Goal: Task Accomplishment & Management: Manage account settings

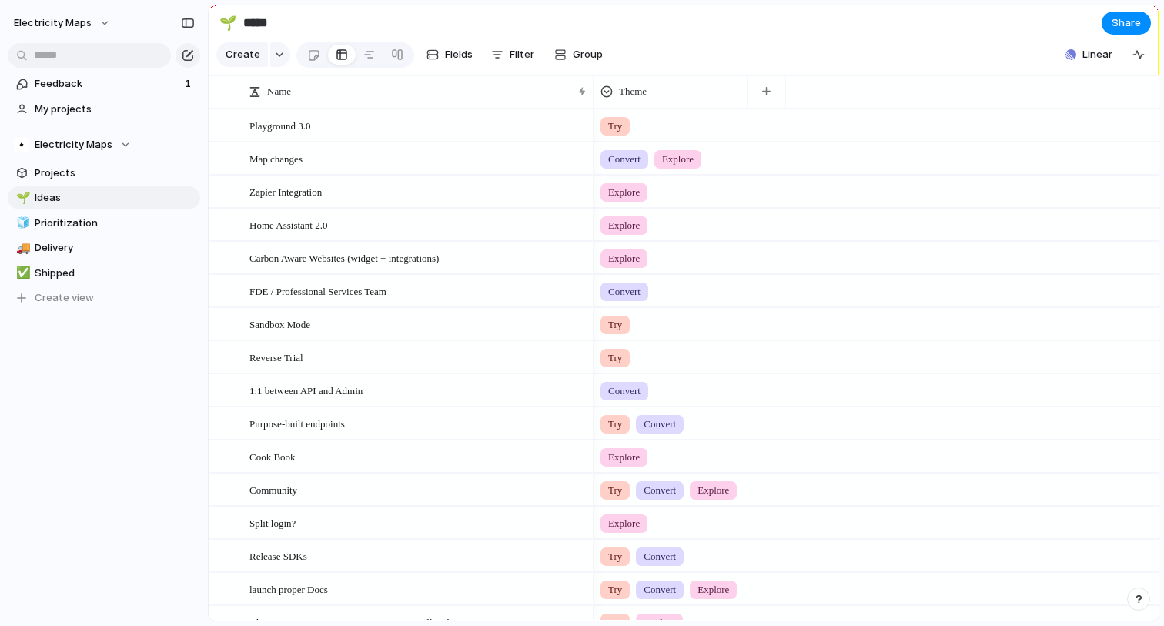
click at [927, 42] on section "Create Fields Filter Group Zoom Collapse Linear" at bounding box center [684, 57] width 950 height 37
click at [257, 62] on span "Create" at bounding box center [243, 54] width 35 height 15
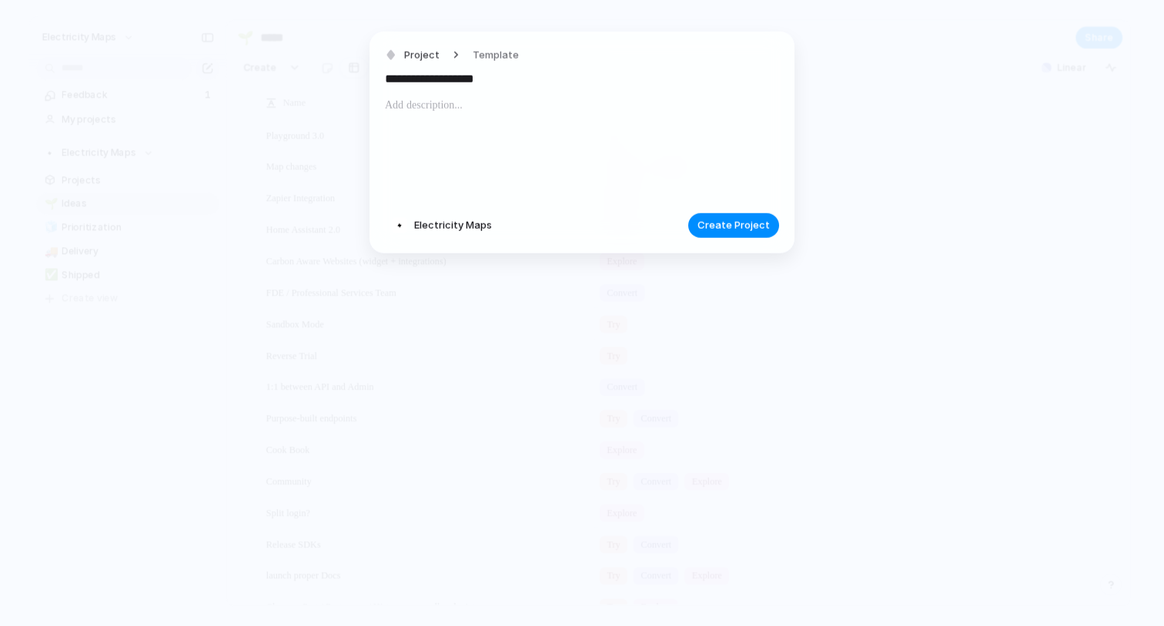
type input "**********"
click at [715, 229] on span "Create Project" at bounding box center [733, 225] width 72 height 15
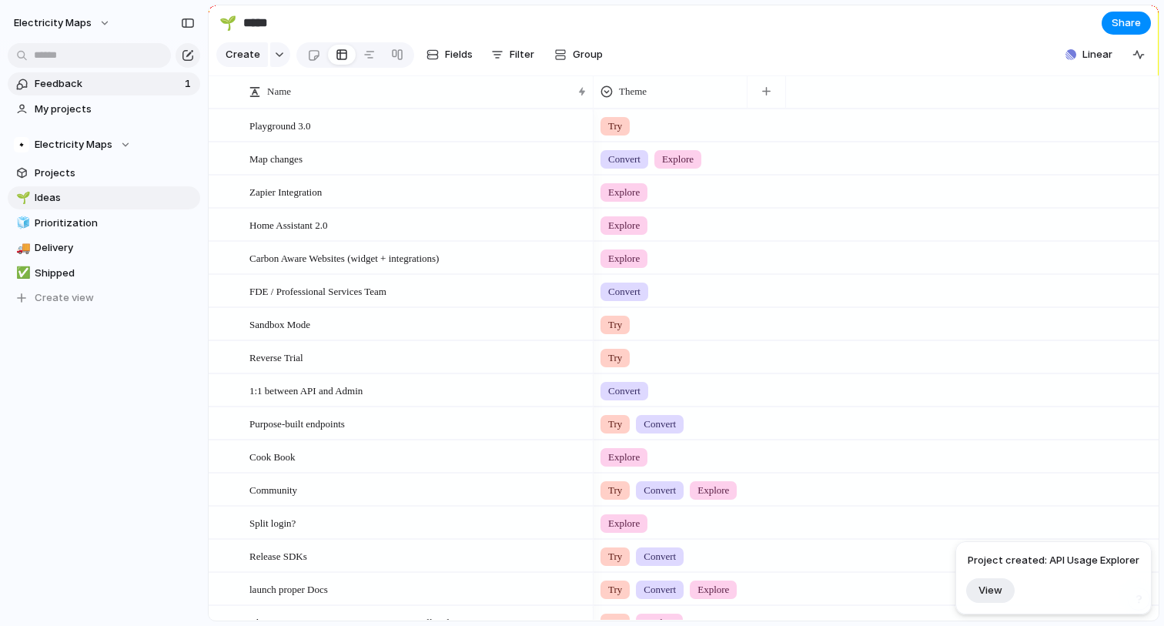
click at [69, 85] on span "Feedback" at bounding box center [107, 83] width 145 height 15
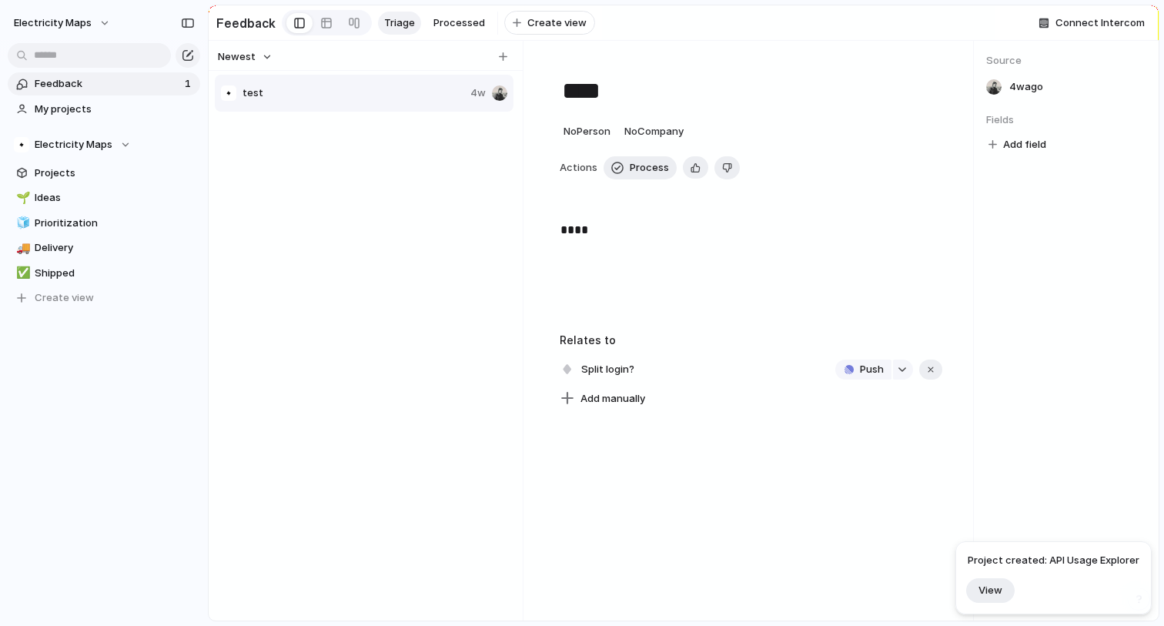
click at [312, 122] on div "test 4w" at bounding box center [366, 344] width 302 height 543
click at [496, 55] on button "button" at bounding box center [502, 56] width 15 height 15
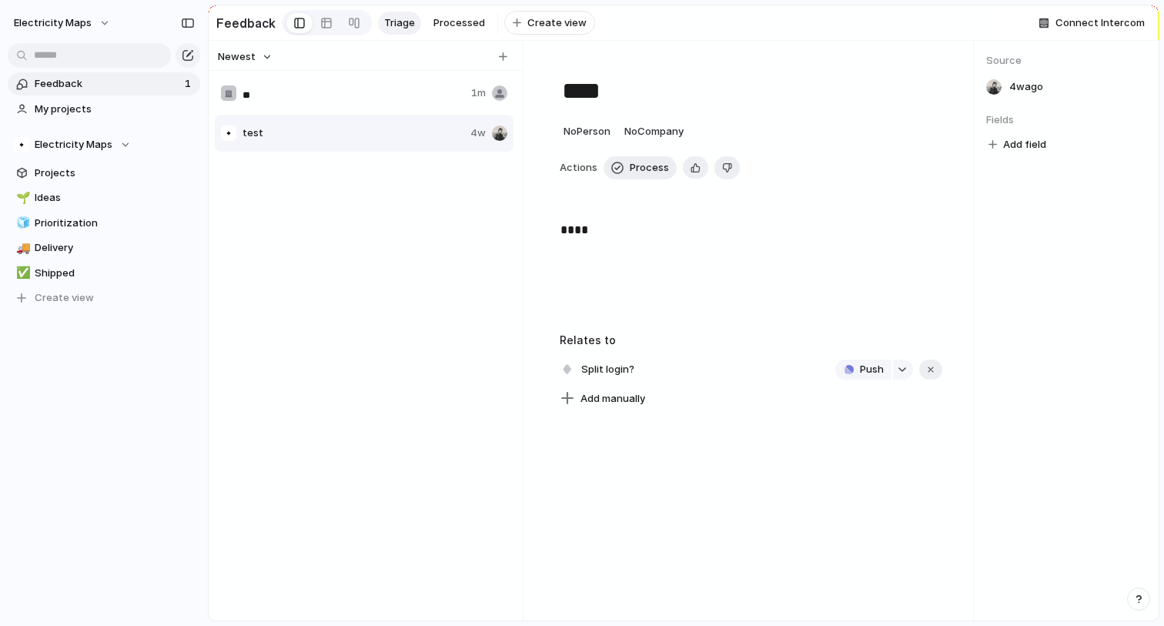
type input "*"
click at [656, 132] on span "No Company" at bounding box center [653, 131] width 59 height 12
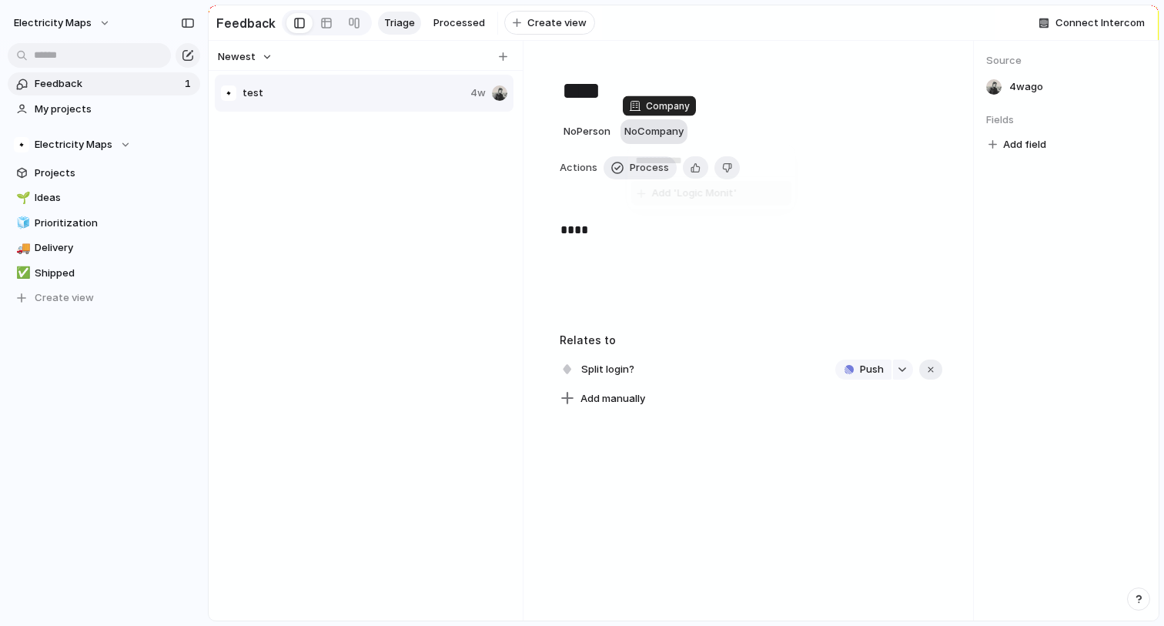
type input "**********"
click at [292, 102] on div "test 4w" at bounding box center [364, 93] width 299 height 37
click at [310, 202] on div "test 4w" at bounding box center [366, 344] width 302 height 543
click at [502, 58] on div "button" at bounding box center [503, 56] width 8 height 8
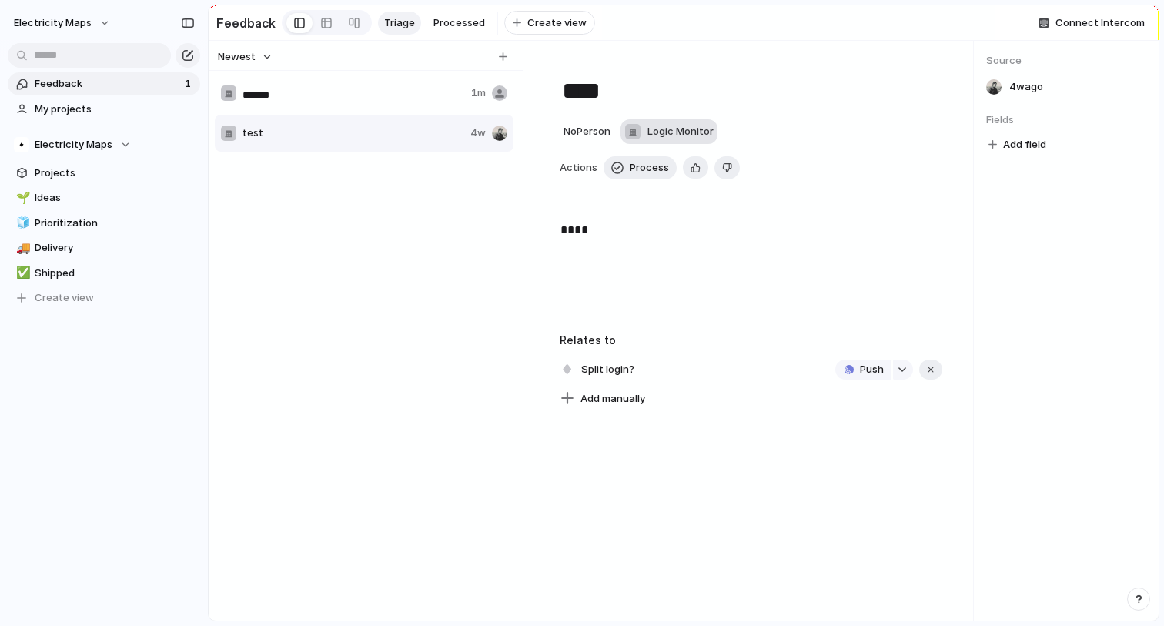
type input "********"
type textarea "********"
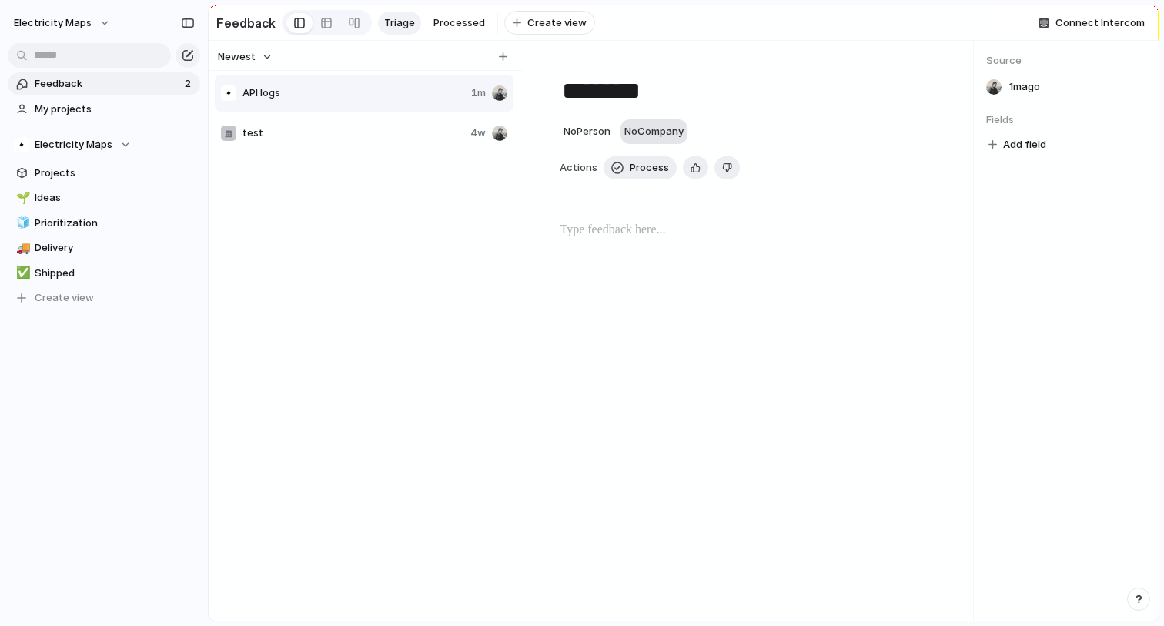
click at [406, 96] on span "API logs" at bounding box center [353, 92] width 222 height 15
click at [600, 247] on div at bounding box center [751, 270] width 383 height 99
click at [594, 232] on p at bounding box center [751, 230] width 382 height 18
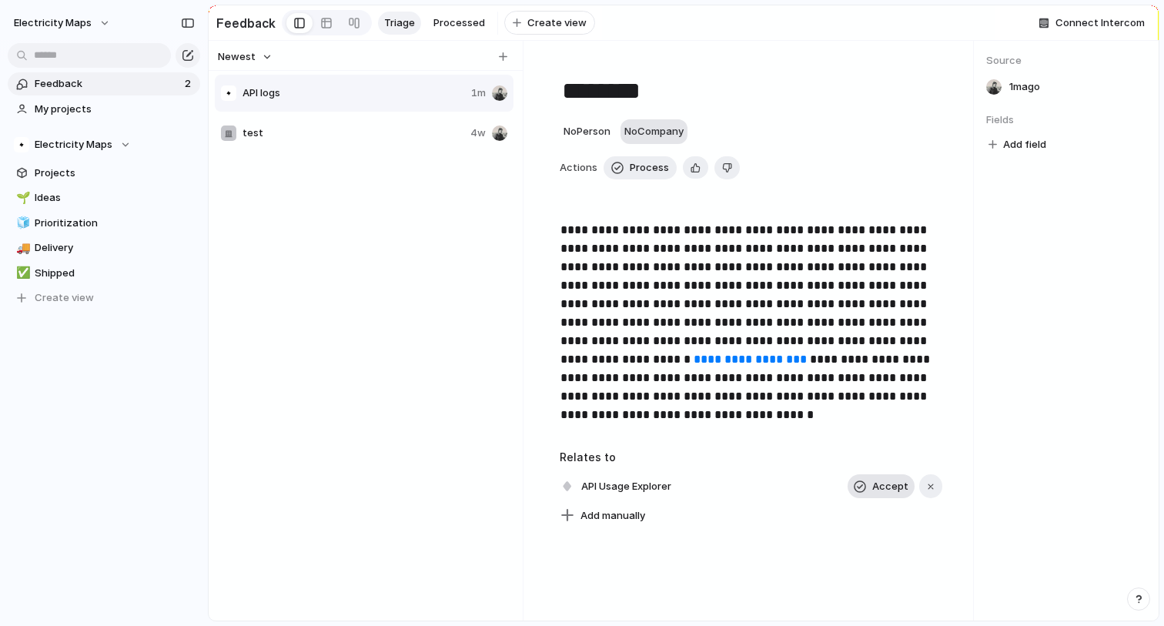
click at [873, 488] on button "Accept" at bounding box center [880, 486] width 67 height 25
click at [765, 551] on div "**********" at bounding box center [751, 331] width 444 height 580
click at [67, 175] on span "Projects" at bounding box center [115, 172] width 160 height 15
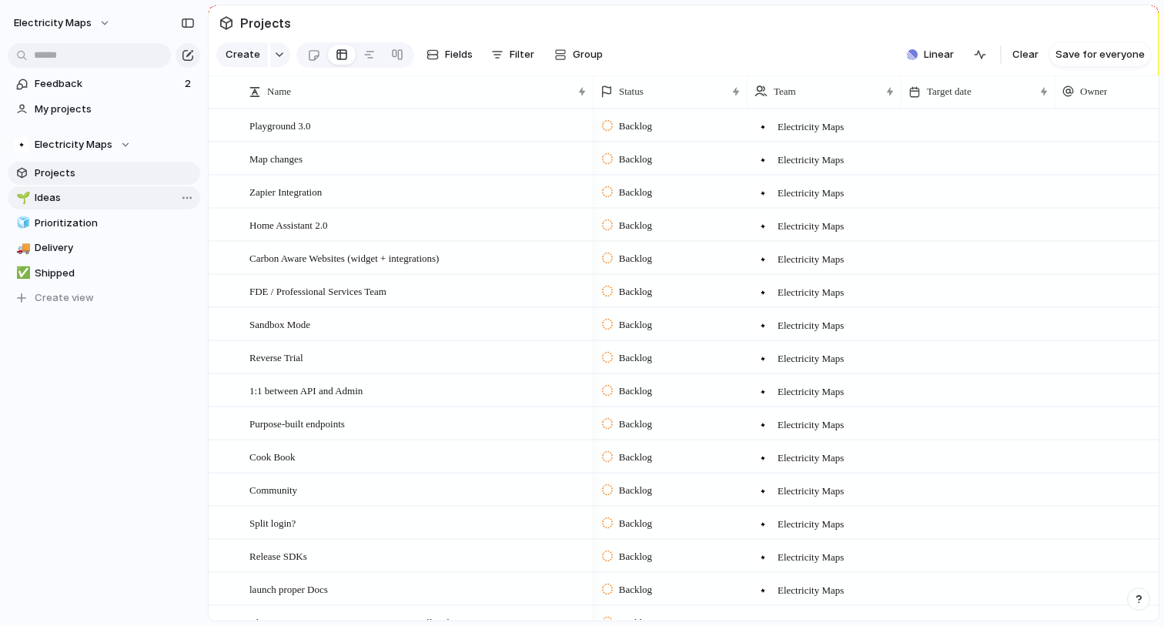
click at [67, 196] on span "Ideas" at bounding box center [115, 197] width 160 height 15
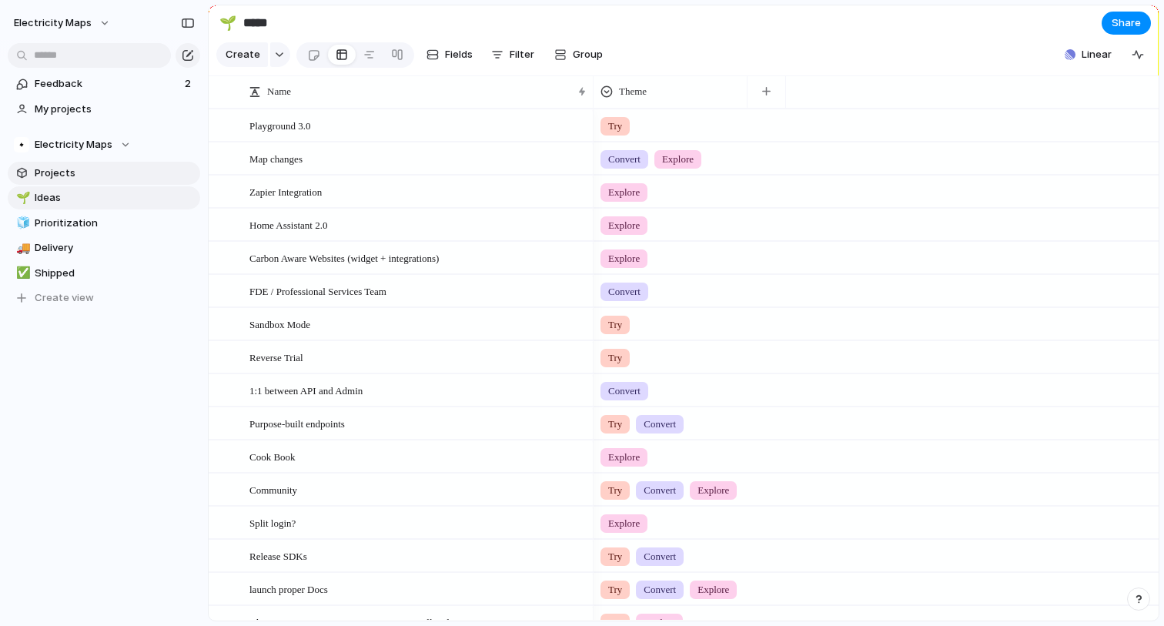
click at [66, 173] on span "Projects" at bounding box center [115, 172] width 160 height 15
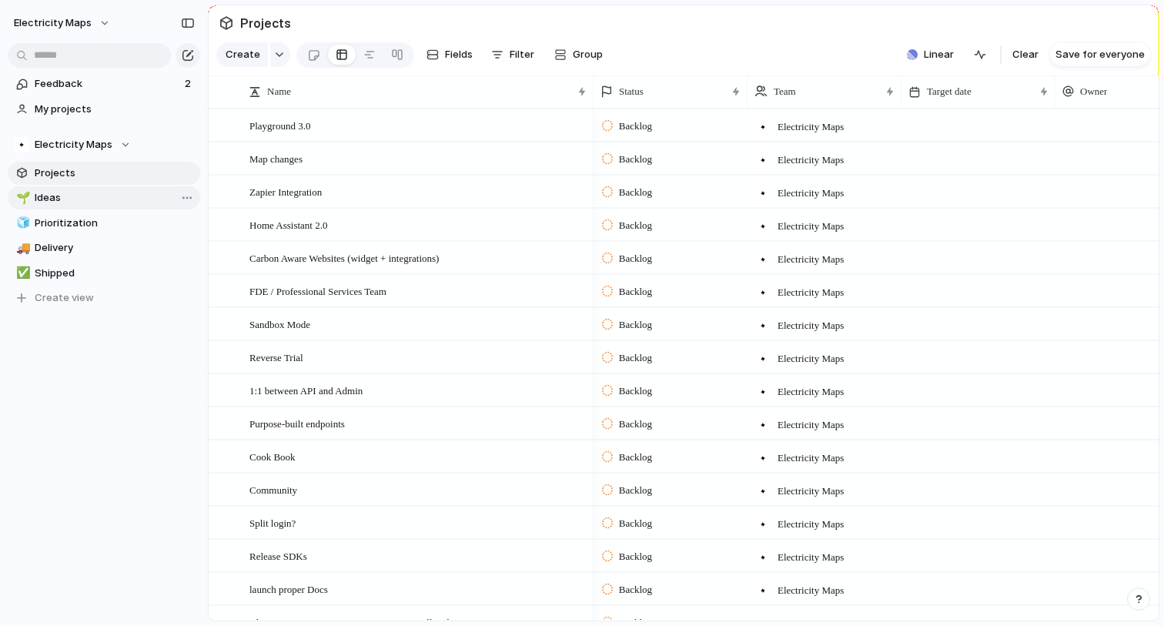
click at [72, 200] on span "Ideas" at bounding box center [115, 197] width 160 height 15
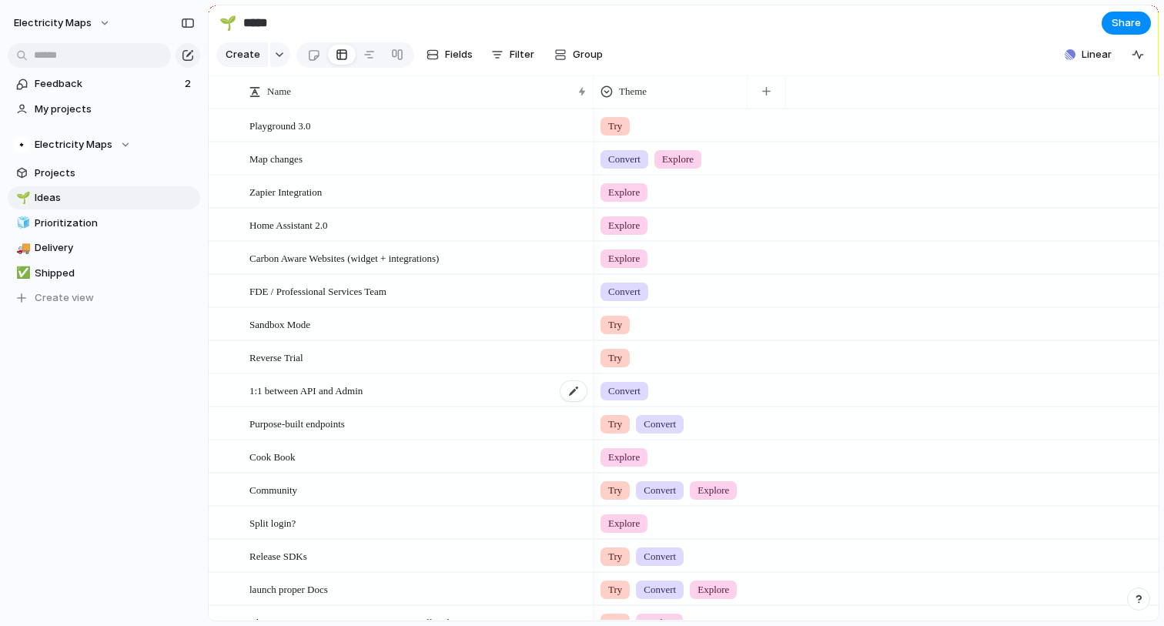
scroll to position [250, 0]
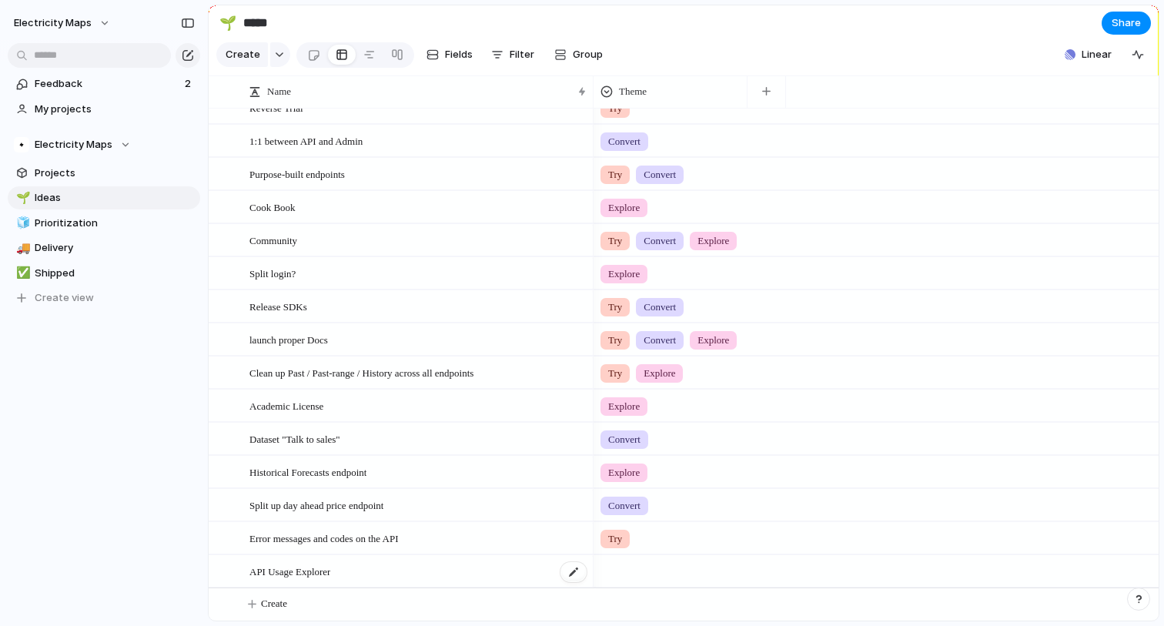
click at [313, 572] on span "API Usage Explorer" at bounding box center [289, 571] width 81 height 18
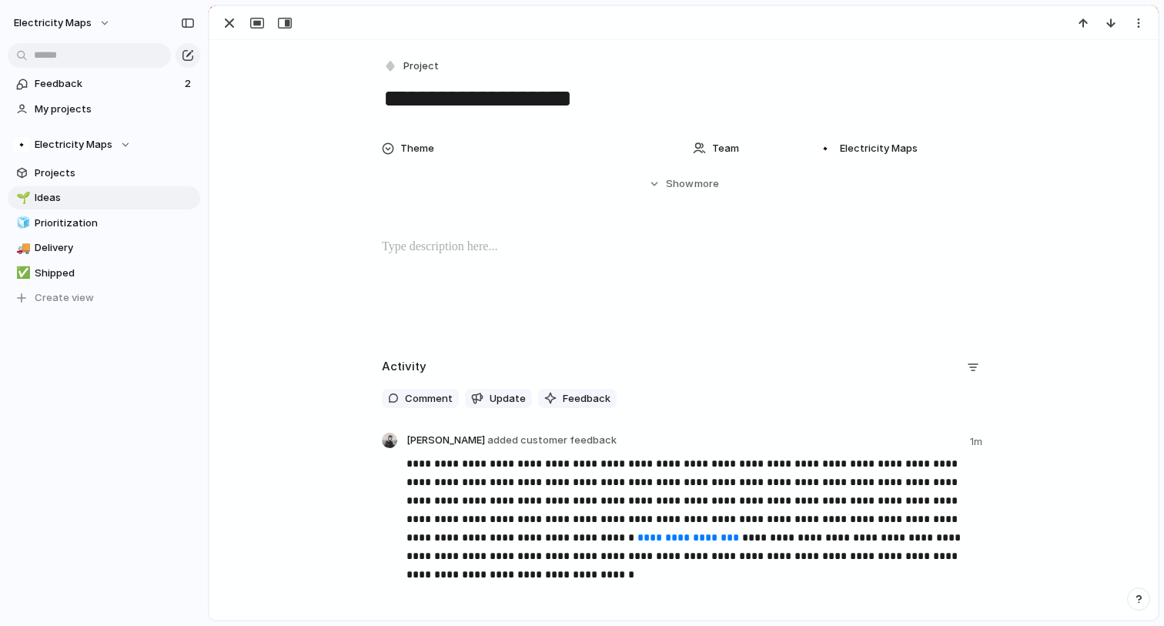
click at [722, 154] on span "Team" at bounding box center [725, 148] width 27 height 15
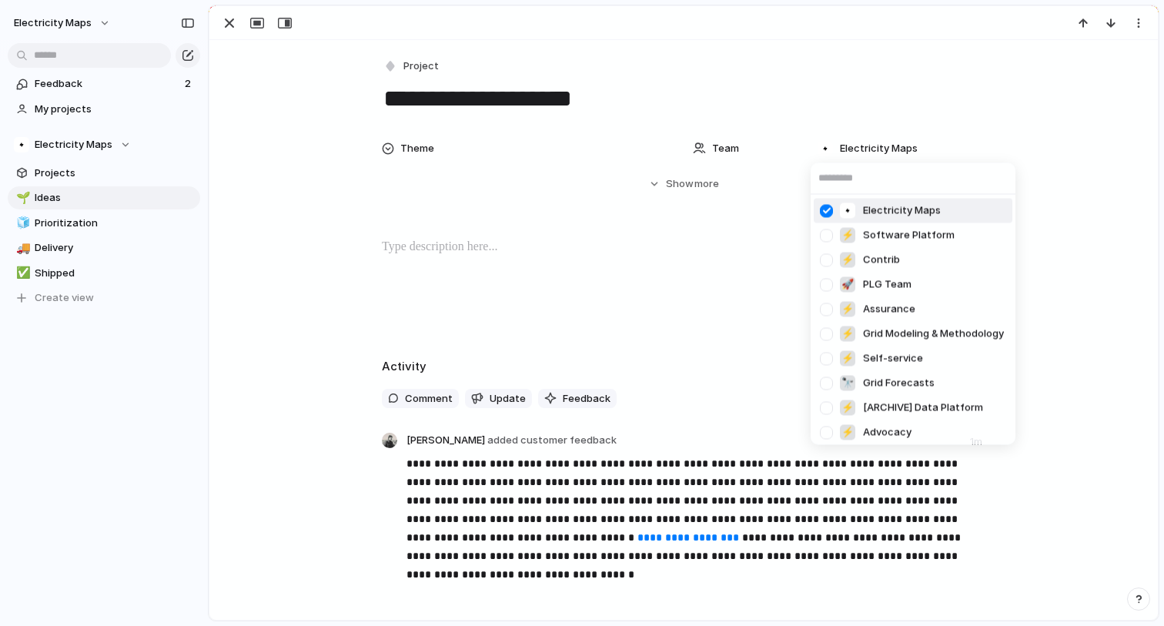
click at [722, 145] on div "Electricity Maps ⚡ Software Platform ⚡ Contrib 🚀 PLG Team ⚡ Assurance ⚡ Grid Mo…" at bounding box center [582, 313] width 1164 height 626
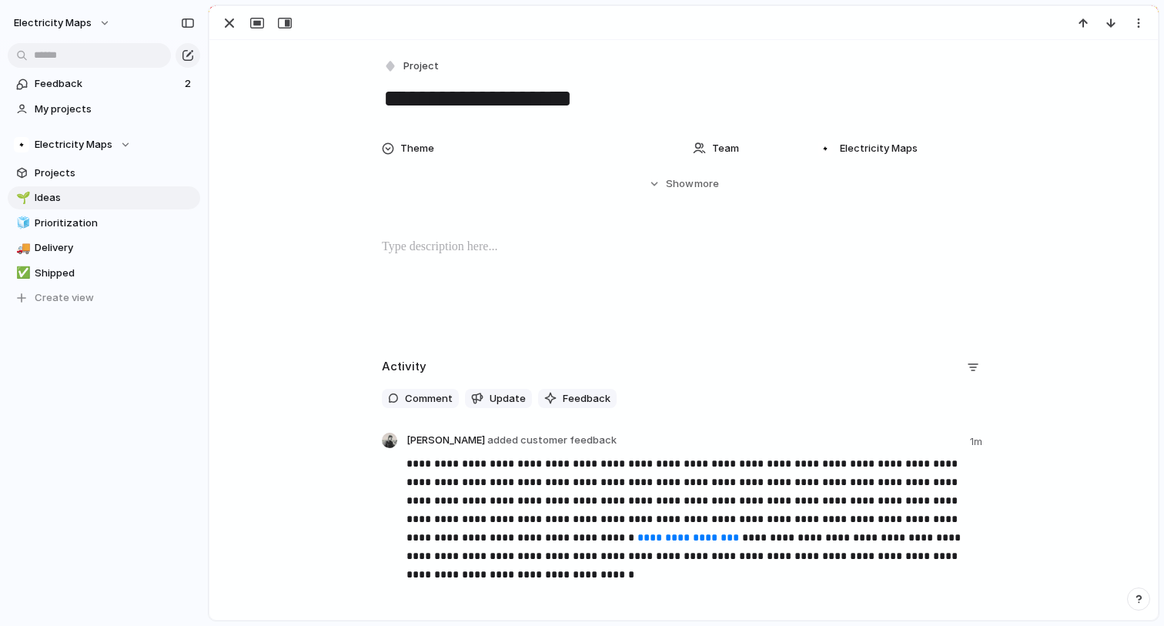
click at [712, 153] on span "Team" at bounding box center [725, 148] width 27 height 15
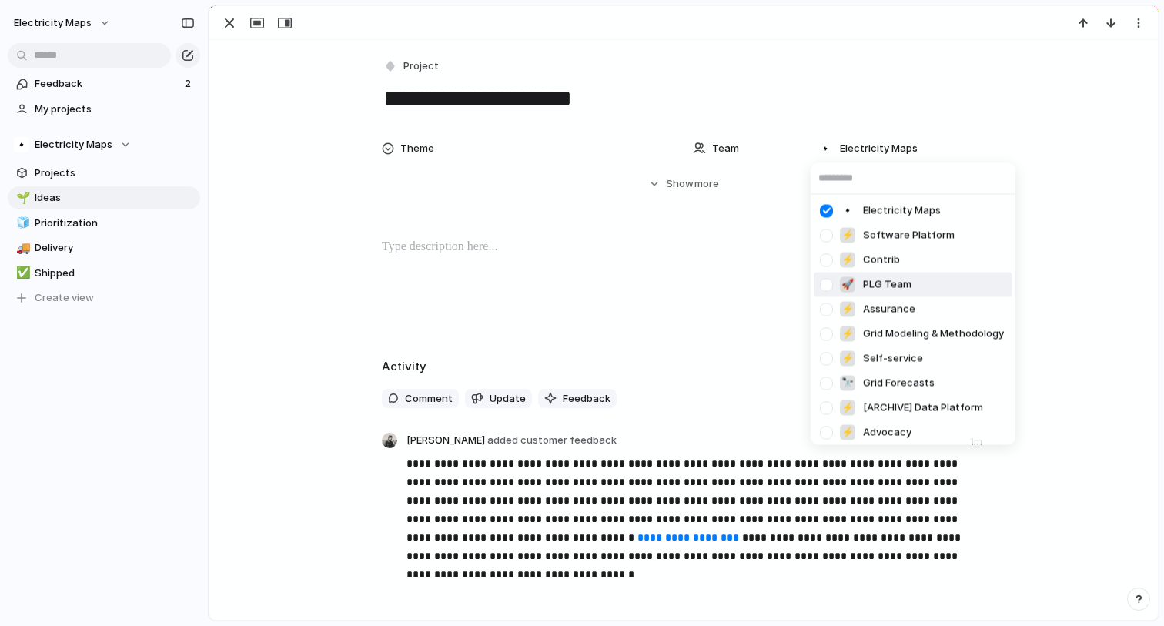
click at [818, 282] on div at bounding box center [826, 284] width 27 height 27
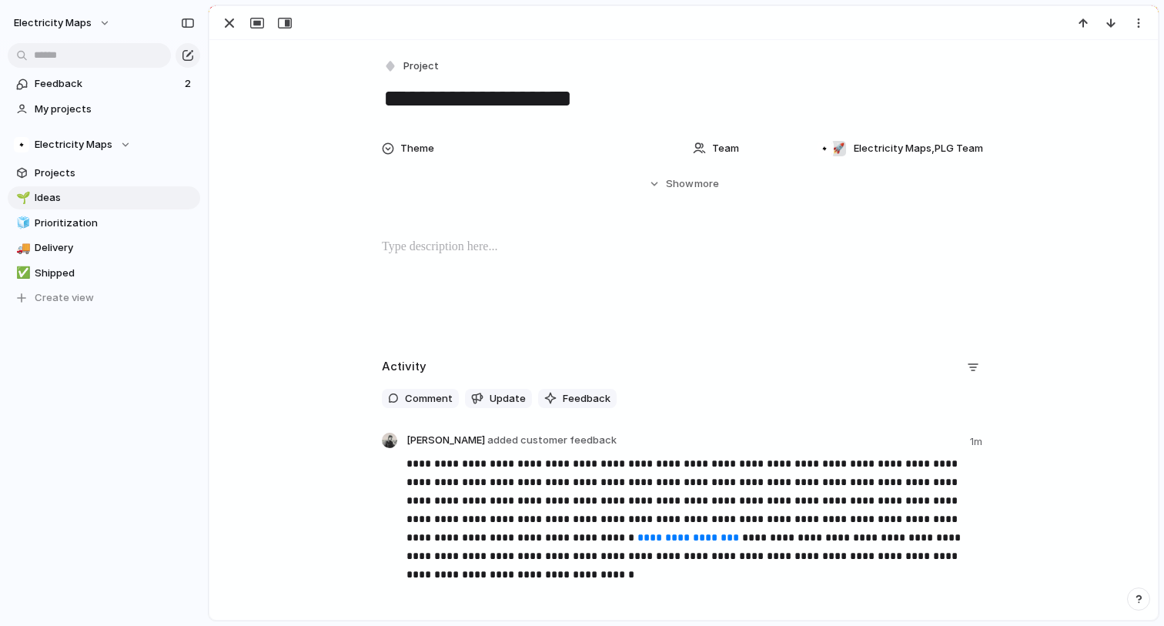
click at [652, 300] on div "Electricity Maps ⚡ Software Platform ⚡ Contrib 🚀 PLG Team ⚡ Assurance ⚡ Grid Mo…" at bounding box center [582, 313] width 1164 height 626
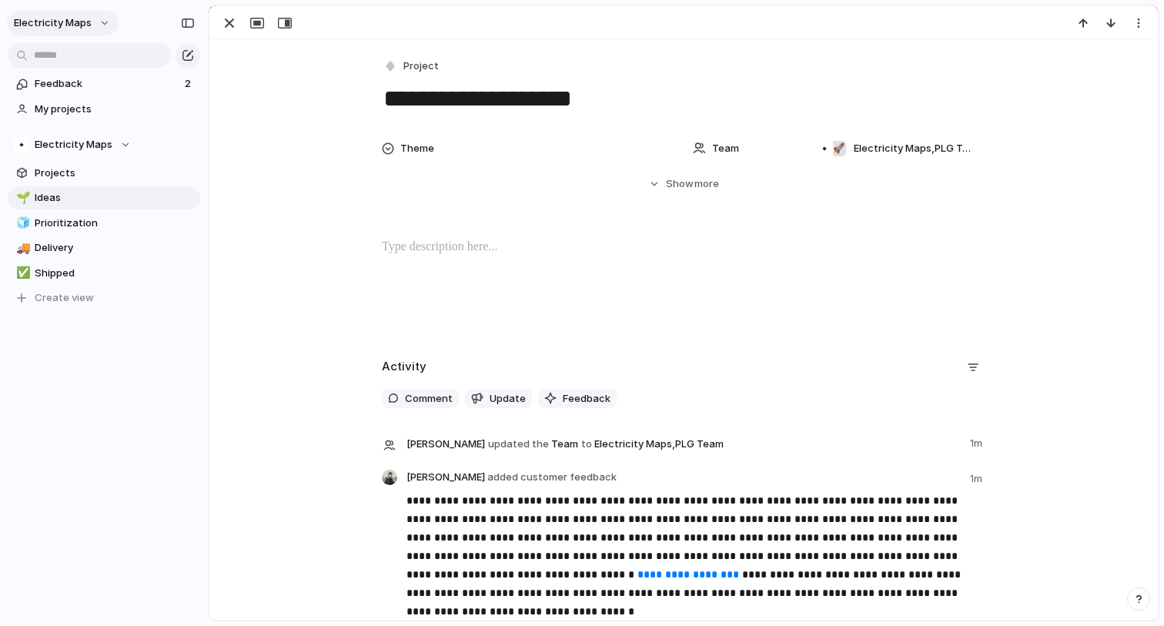
click at [92, 26] on button "Electricity Maps" at bounding box center [63, 23] width 112 height 25
click at [1138, 25] on div "Settings Invite members Change theme Sign out" at bounding box center [582, 313] width 1164 height 626
click at [1135, 25] on div "button" at bounding box center [1138, 23] width 12 height 12
click at [227, 20] on div "Mark as duplicate Delete" at bounding box center [582, 313] width 1164 height 626
click at [229, 24] on div "button" at bounding box center [229, 23] width 18 height 18
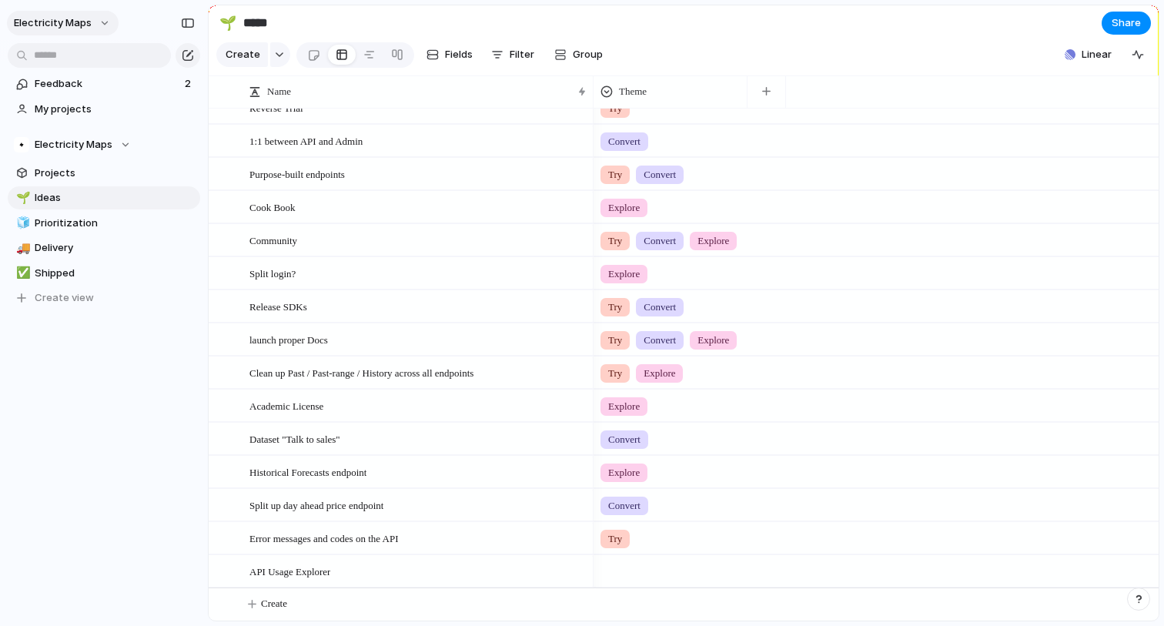
click at [89, 22] on span "Electricity Maps" at bounding box center [53, 22] width 78 height 15
click at [72, 63] on span "Settings" at bounding box center [56, 57] width 42 height 15
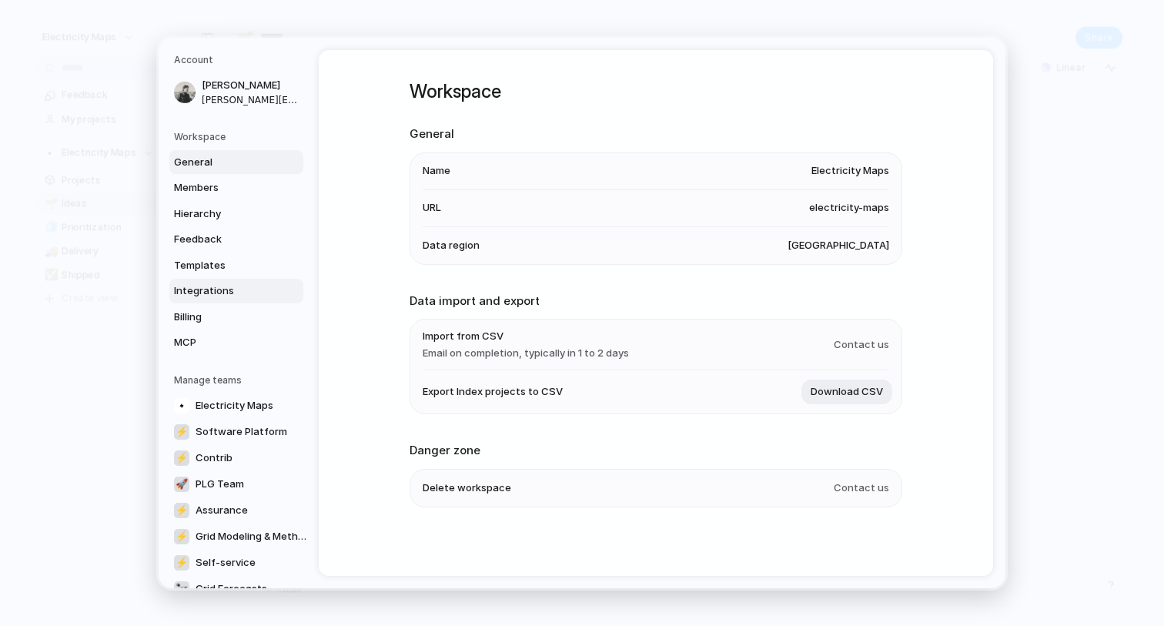
click at [204, 286] on span "Integrations" at bounding box center [223, 290] width 99 height 15
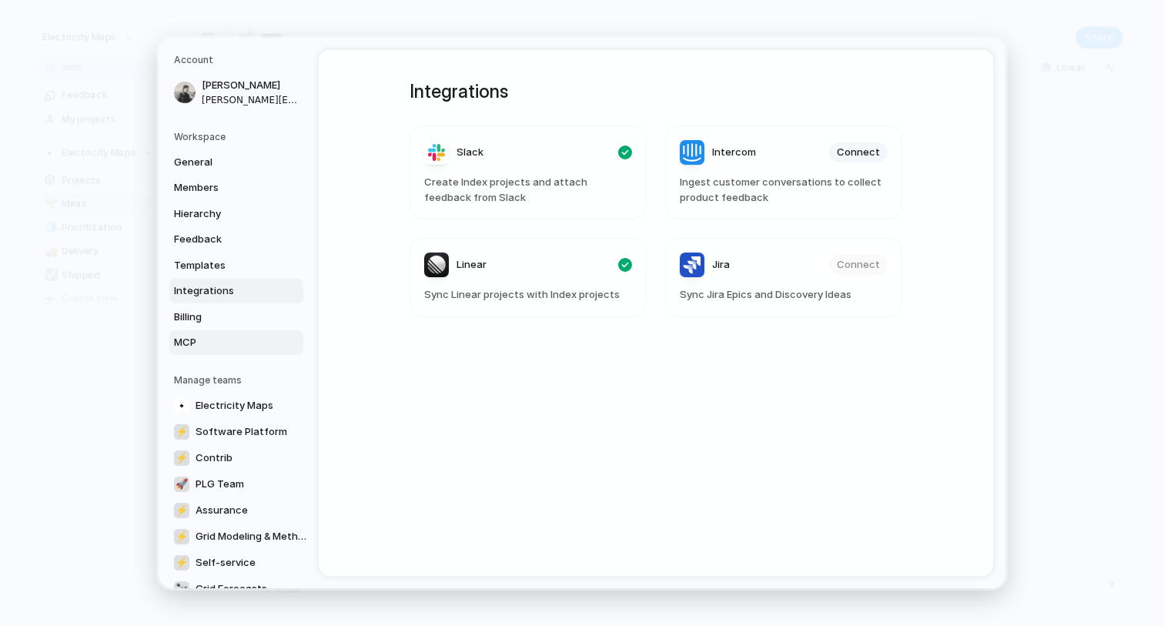
click at [202, 339] on span "MCP" at bounding box center [223, 342] width 99 height 15
